Goal: Navigation & Orientation: Find specific page/section

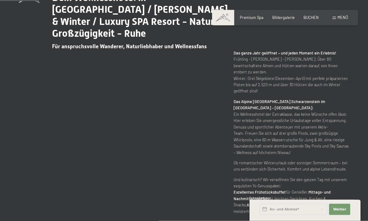
scroll to position [267, 0]
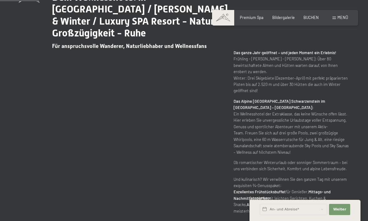
click at [241, 19] on div "Premium Spa" at bounding box center [251, 18] width 24 height 6
click at [262, 19] on div "Premium Spa Bildergalerie BUCHEN" at bounding box center [274, 18] width 105 height 6
click at [253, 19] on span "Premium Spa" at bounding box center [251, 17] width 24 height 5
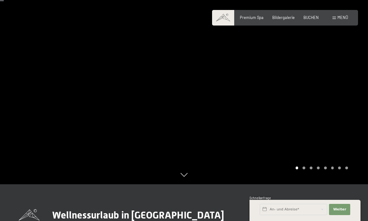
scroll to position [36, 0]
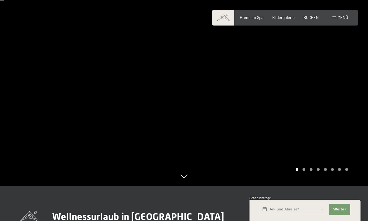
click at [182, 181] on icon at bounding box center [183, 179] width 7 height 4
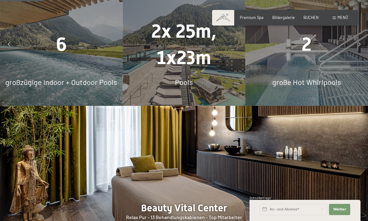
scroll to position [408, 0]
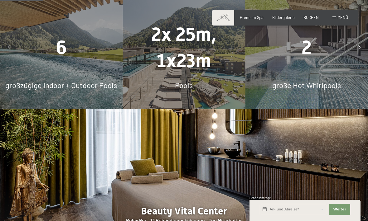
click at [305, 59] on span "2" at bounding box center [306, 48] width 10 height 22
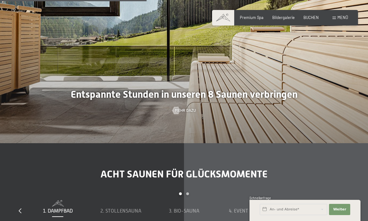
scroll to position [1394, 0]
click at [250, 125] on div at bounding box center [184, 32] width 368 height 221
click at [188, 114] on span "Mehr dazu" at bounding box center [185, 111] width 21 height 6
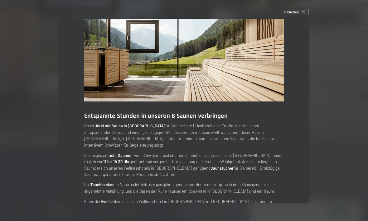
scroll to position [13, 0]
click at [301, 13] on icon at bounding box center [302, 11] width 3 height 3
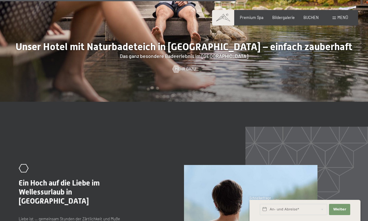
scroll to position [1916, 0]
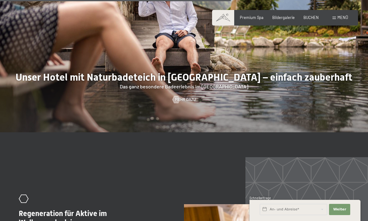
click at [342, 20] on div "Menü" at bounding box center [340, 18] width 16 height 6
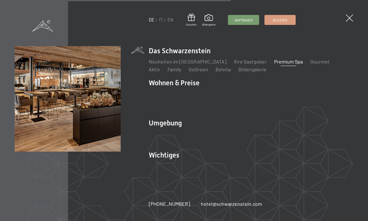
click at [310, 64] on link "Gourmet" at bounding box center [319, 62] width 19 height 6
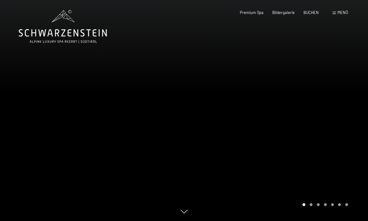
click at [345, 10] on div "Buchen Anfragen Premium Spa Bildergalerie BUCHEN Menü DE IT EN Gutschein Bilder…" at bounding box center [285, 13] width 126 height 6
click at [346, 13] on span "Menü" at bounding box center [342, 12] width 11 height 5
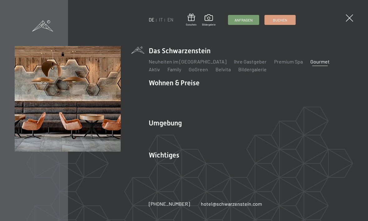
click at [165, 168] on link "Lage & Anreise" at bounding box center [165, 166] width 33 height 6
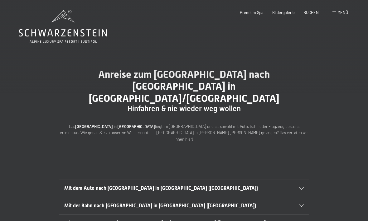
click at [300, 187] on icon at bounding box center [301, 188] width 5 height 2
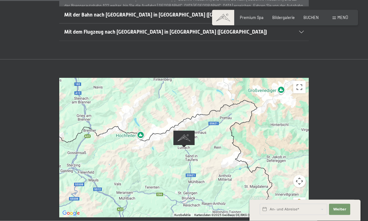
scroll to position [313, 0]
